Goal: Transaction & Acquisition: Purchase product/service

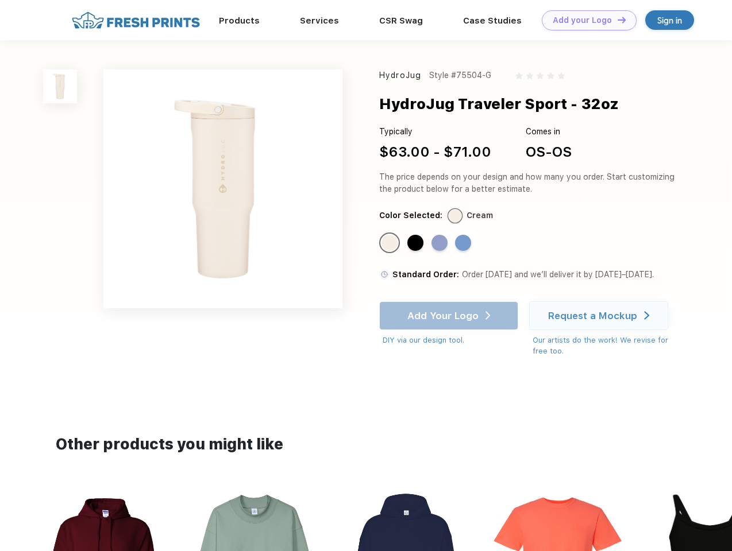
click at [585, 20] on link "Add your Logo Design Tool" at bounding box center [589, 20] width 95 height 20
click at [0, 0] on div "Design Tool" at bounding box center [0, 0] width 0 height 0
click at [616, 20] on link "Add your Logo Design Tool" at bounding box center [589, 20] width 95 height 20
click at [60, 86] on img at bounding box center [60, 86] width 34 height 34
click at [391, 244] on div "Standard Color" at bounding box center [389, 243] width 16 height 16
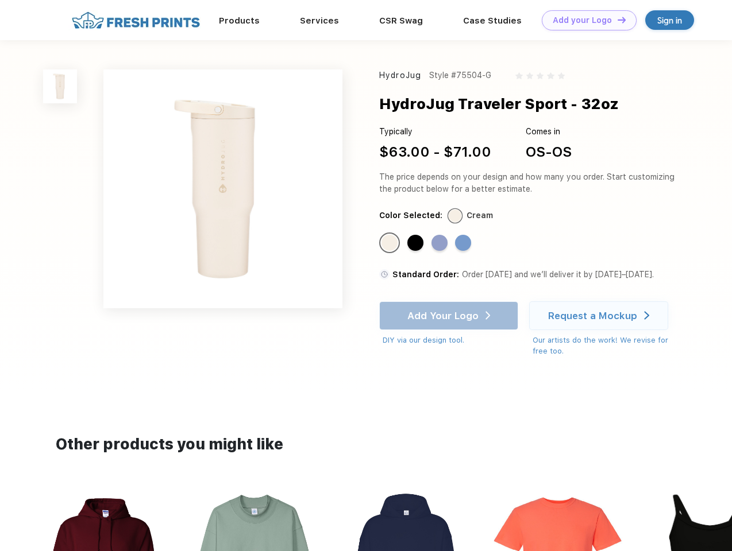
click at [416, 244] on div "Standard Color" at bounding box center [415, 243] width 16 height 16
click at [441, 244] on div "Standard Color" at bounding box center [439, 243] width 16 height 16
click at [464, 244] on div "Standard Color" at bounding box center [463, 243] width 16 height 16
click at [450, 316] on div "Add Your Logo DIY via our design tool. Ah shoot! This product isn't up in our d…" at bounding box center [448, 324] width 139 height 45
click at [600, 316] on div "Request a Mockup" at bounding box center [592, 315] width 89 height 11
